Goal: Task Accomplishment & Management: Manage account settings

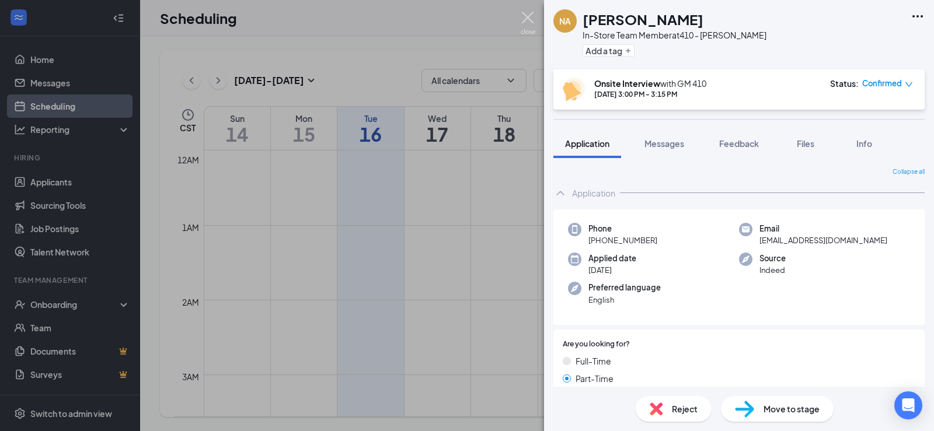
scroll to position [982, 0]
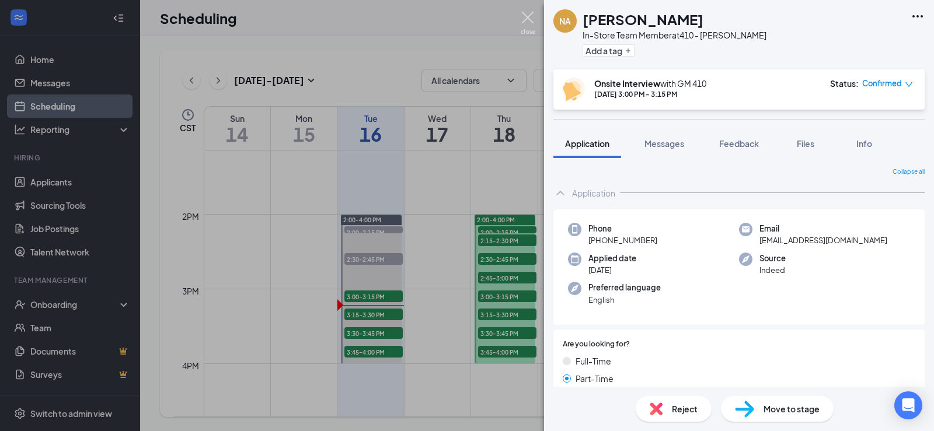
click at [533, 18] on img at bounding box center [528, 23] width 15 height 23
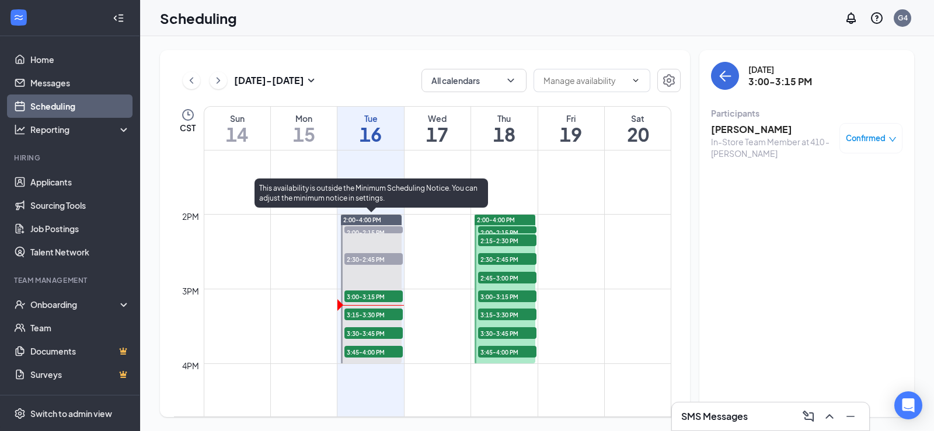
click at [375, 301] on span "3:00-3:15 PM" at bounding box center [373, 297] width 58 height 12
click at [375, 310] on span "3:15-3:30 PM" at bounding box center [373, 315] width 58 height 12
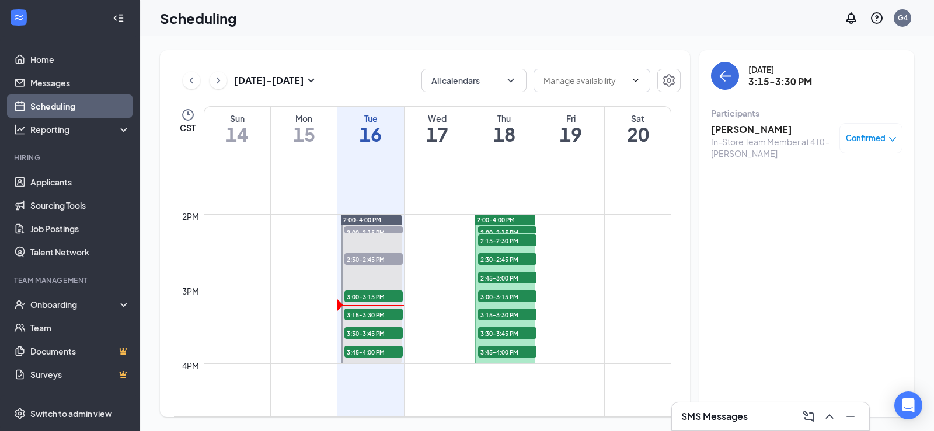
click at [735, 131] on h3 "[PERSON_NAME]" at bounding box center [772, 129] width 123 height 13
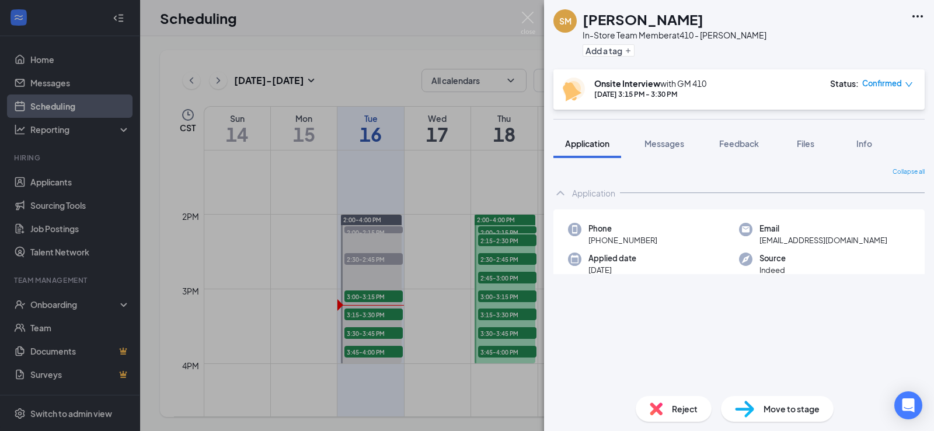
click at [912, 16] on icon "Ellipses" at bounding box center [917, 16] width 11 height 2
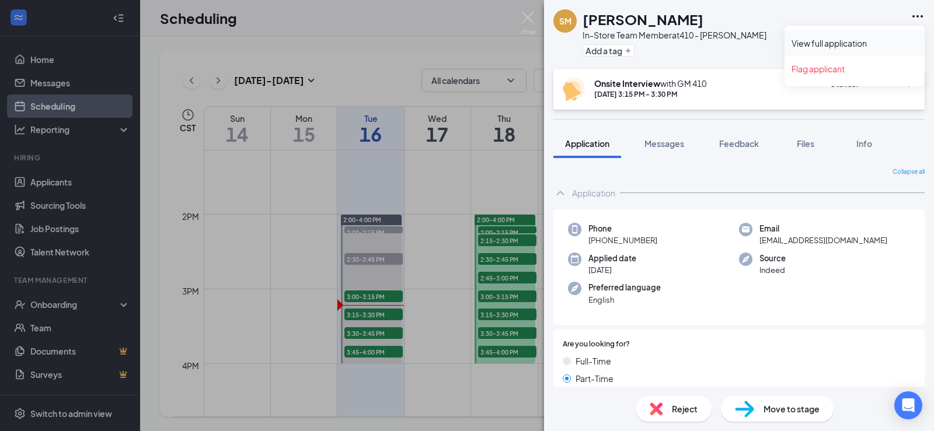
click at [867, 44] on link "View full application" at bounding box center [854, 43] width 126 height 12
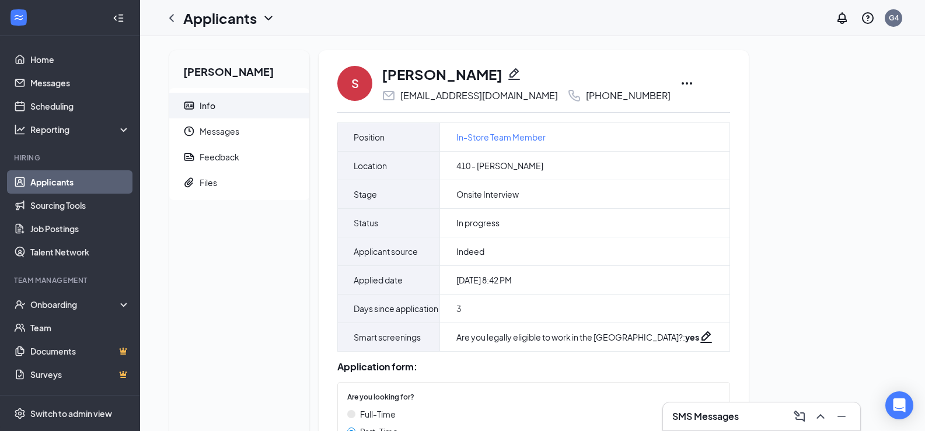
click at [680, 82] on icon "Ellipses" at bounding box center [687, 83] width 14 height 14
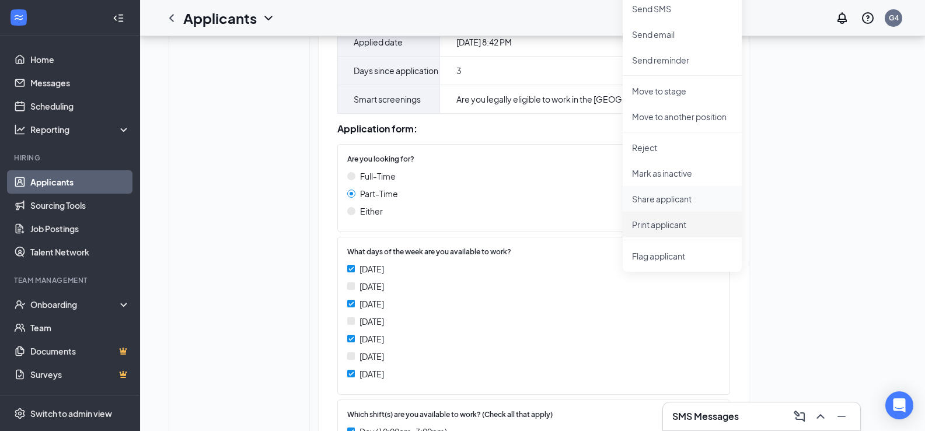
scroll to position [233, 0]
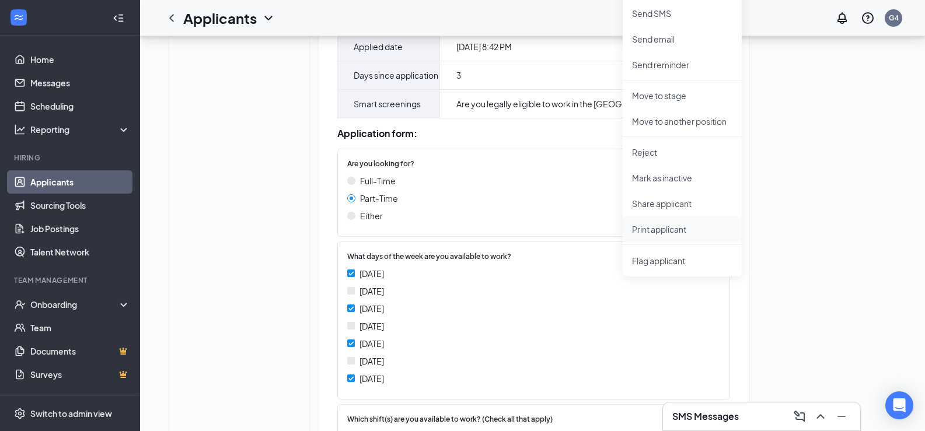
click at [657, 229] on p "Print applicant" at bounding box center [682, 230] width 100 height 12
